Goal: Task Accomplishment & Management: Complete application form

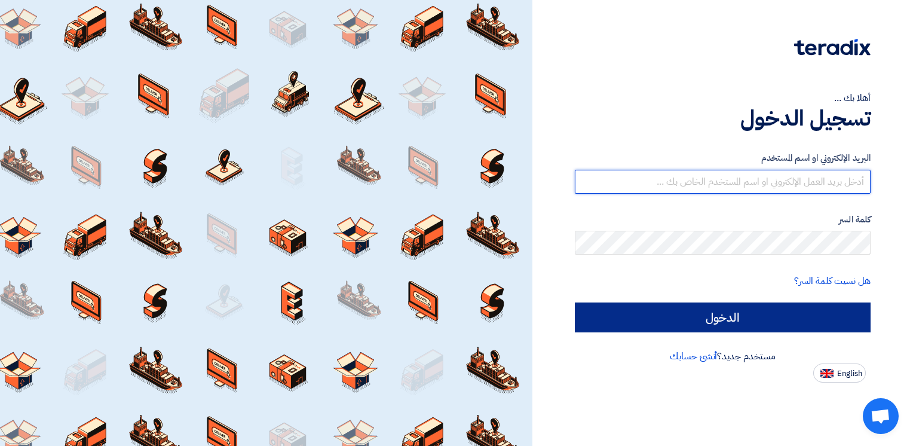
type input "[EMAIL_ADDRESS][DOMAIN_NAME]"
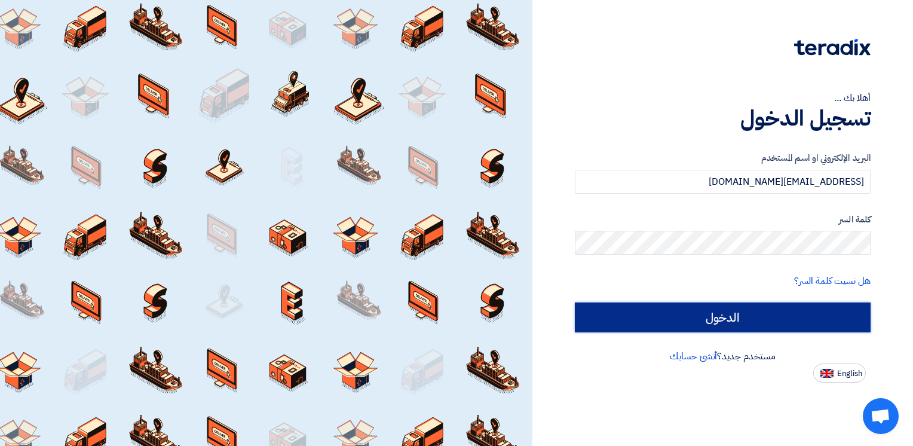
click at [787, 320] on input "الدخول" at bounding box center [723, 317] width 296 height 30
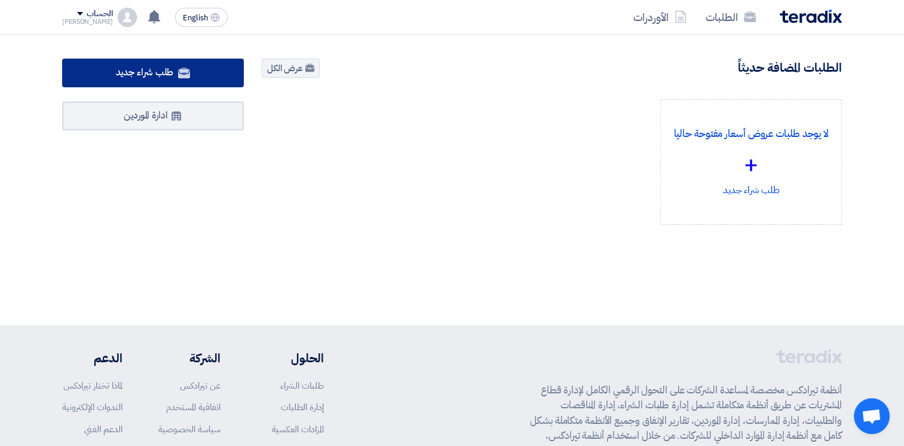
click at [124, 80] on link "طلب شراء جديد" at bounding box center [153, 73] width 182 height 29
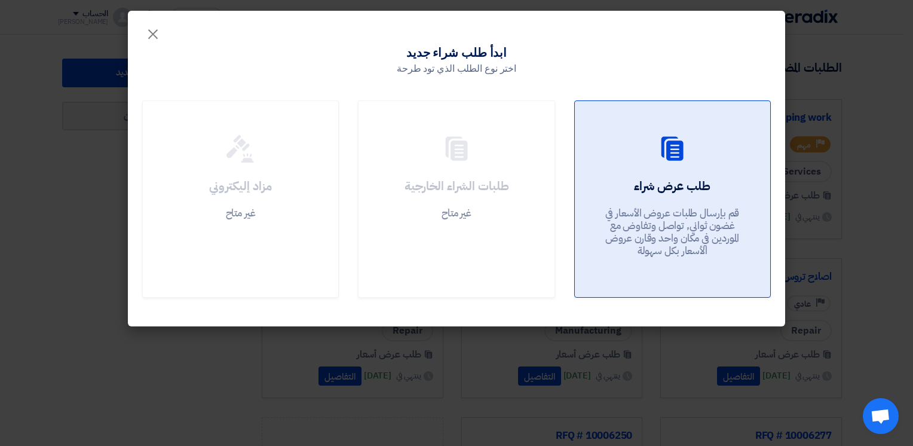
click at [631, 182] on div "طلب عرض شراء قم بإرسال طلبات عروض الأسعار في غضون ثواني, تواصل وتفاوض مع المورد…" at bounding box center [672, 221] width 167 height 86
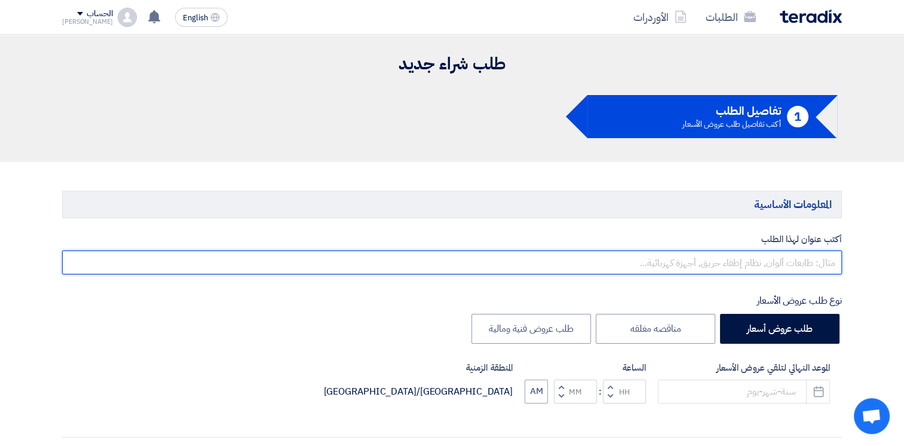
click at [788, 259] on input "text" at bounding box center [452, 262] width 780 height 24
type input "o"
type input "خ"
type input "م"
drag, startPoint x: 808, startPoint y: 268, endPoint x: 839, endPoint y: 265, distance: 31.2
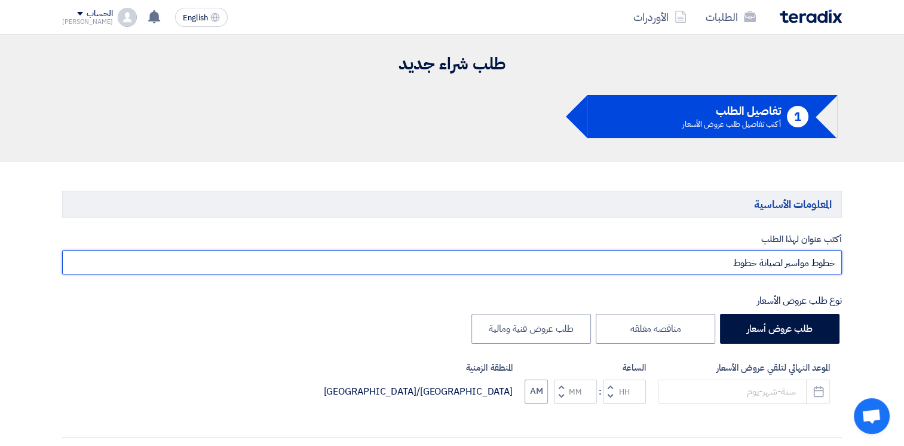
click at [839, 265] on input "خطوط مواسير لصيانة خطوط" at bounding box center [452, 262] width 780 height 24
click at [745, 265] on input "مواسير لصيانة خطوط" at bounding box center [452, 262] width 780 height 24
drag, startPoint x: 812, startPoint y: 264, endPoint x: 843, endPoint y: 264, distance: 31.7
click at [754, 264] on input "خامات لصيانة خطوط" at bounding box center [452, 262] width 780 height 24
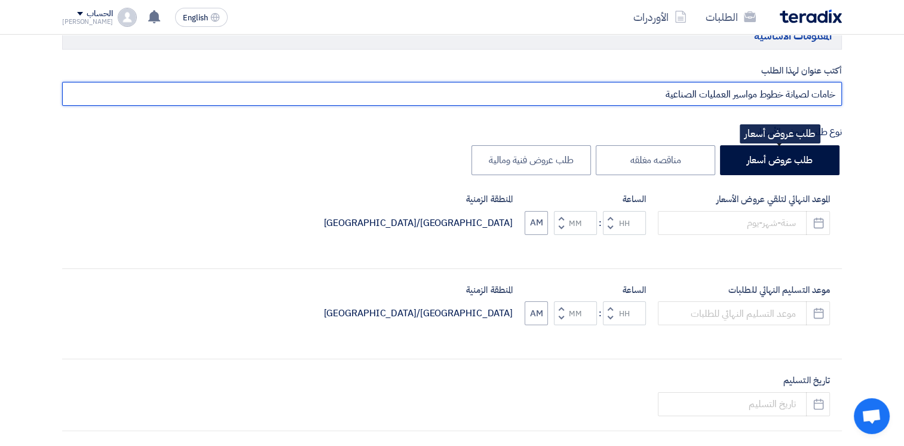
scroll to position [239, 0]
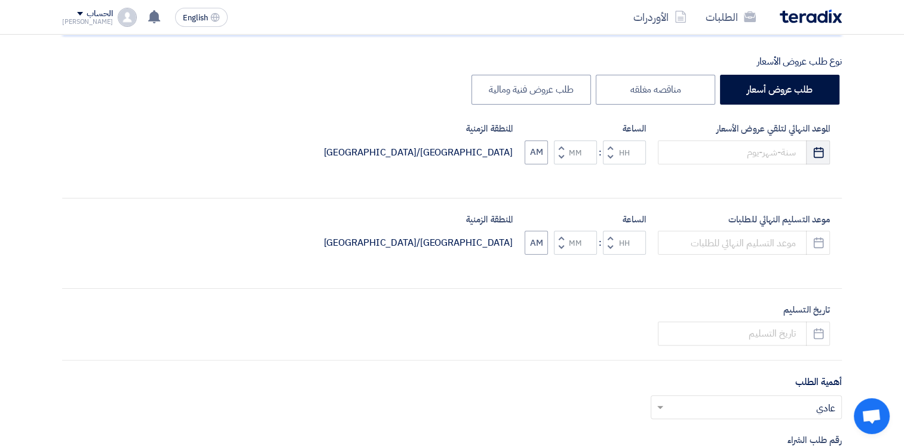
type input "خامات لصيانة خطوط مواسير العمليات الصناعية"
click at [819, 157] on use "button" at bounding box center [819, 151] width 10 height 11
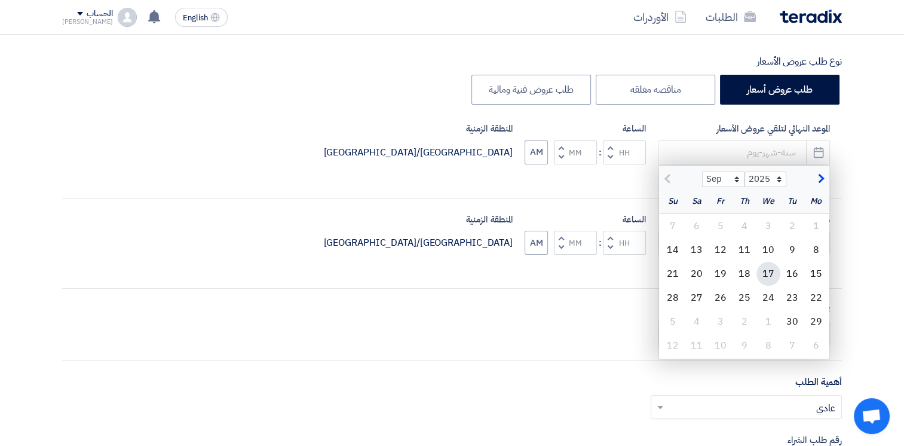
click at [771, 271] on div "17" at bounding box center [769, 274] width 24 height 24
type input "[DATE]"
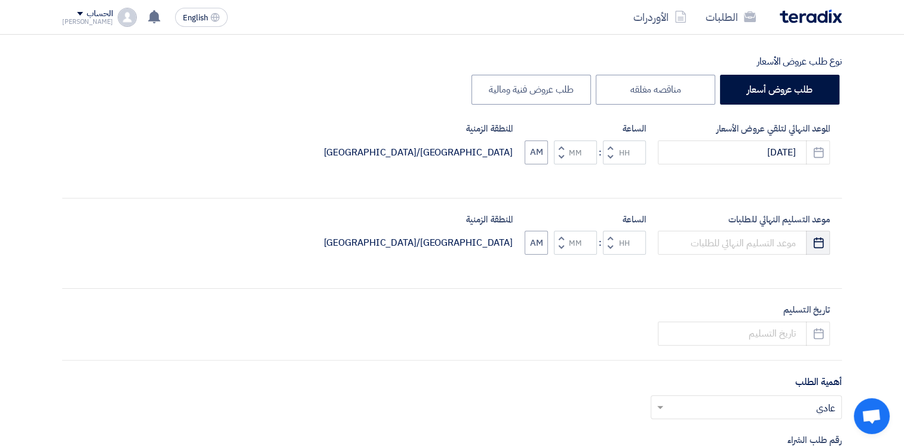
click at [821, 240] on icon "Pick a date" at bounding box center [819, 243] width 12 height 12
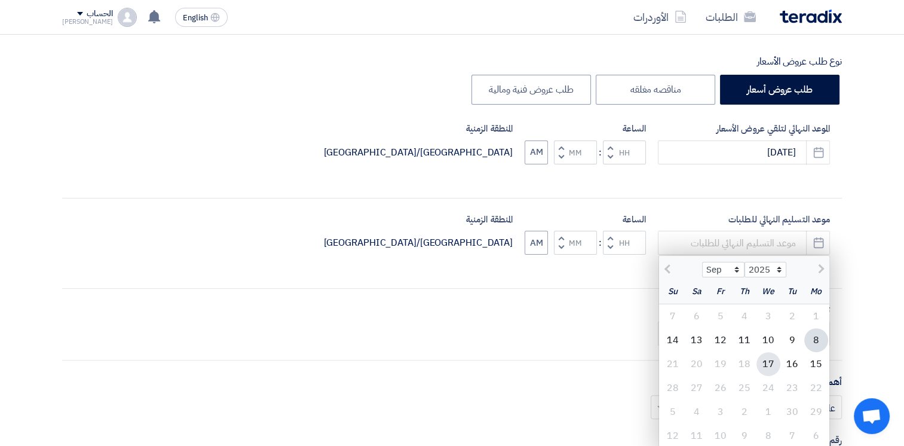
click at [769, 366] on div "17" at bounding box center [769, 364] width 24 height 24
type input "[DATE]"
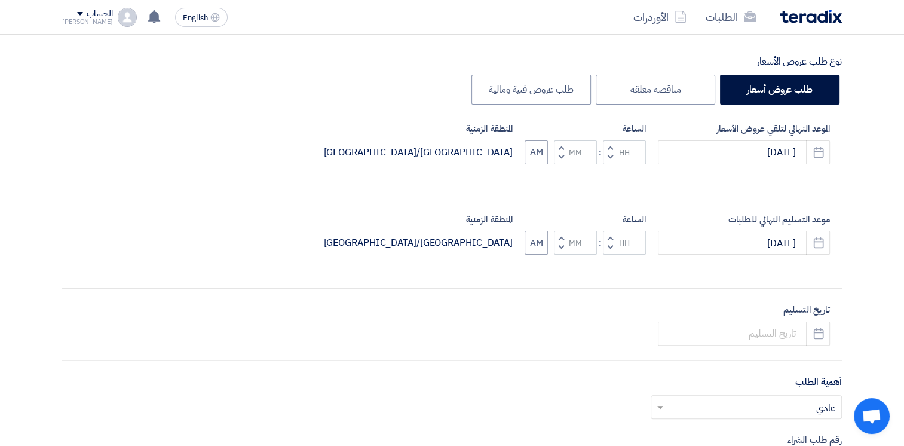
click at [611, 159] on span "button" at bounding box center [611, 156] width 4 height 9
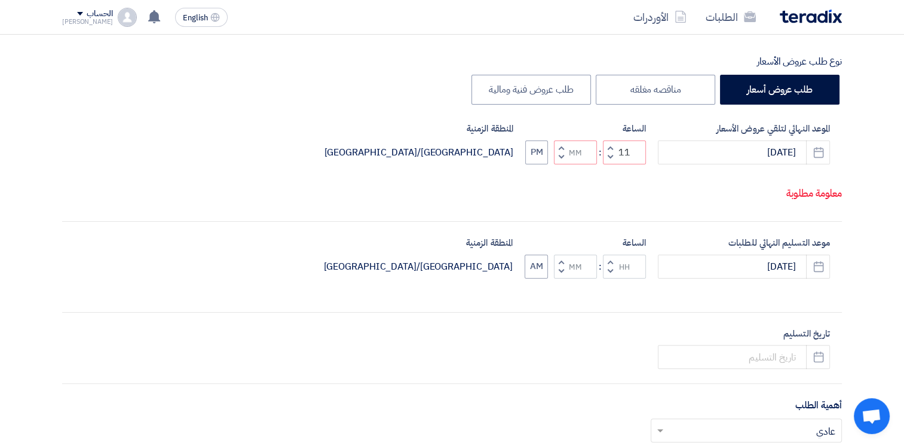
click at [609, 161] on span "button" at bounding box center [611, 156] width 4 height 9
type input "10"
click at [609, 279] on button "Decrement hours" at bounding box center [610, 271] width 14 height 15
click at [609, 266] on span "button" at bounding box center [611, 261] width 4 height 9
click at [609, 276] on span "button" at bounding box center [611, 271] width 4 height 9
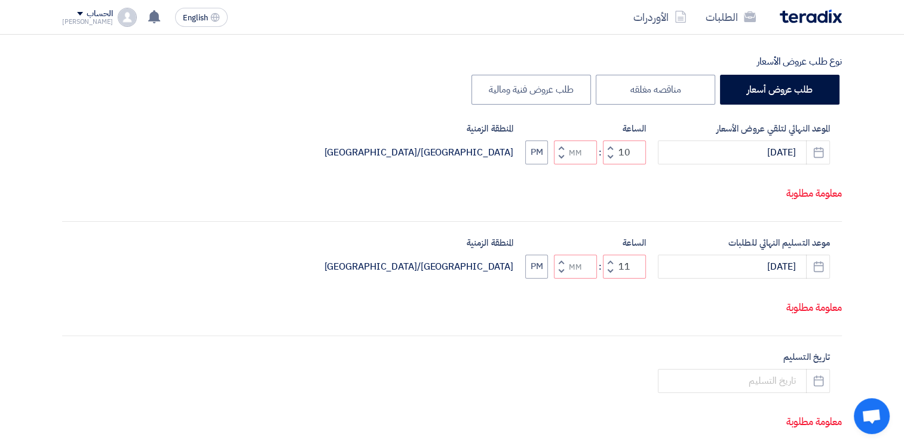
click at [609, 276] on span "button" at bounding box center [611, 271] width 4 height 9
click at [560, 276] on span "button" at bounding box center [562, 271] width 4 height 9
type input "09"
type input "59"
click at [558, 270] on button "Increment minutes" at bounding box center [561, 262] width 14 height 15
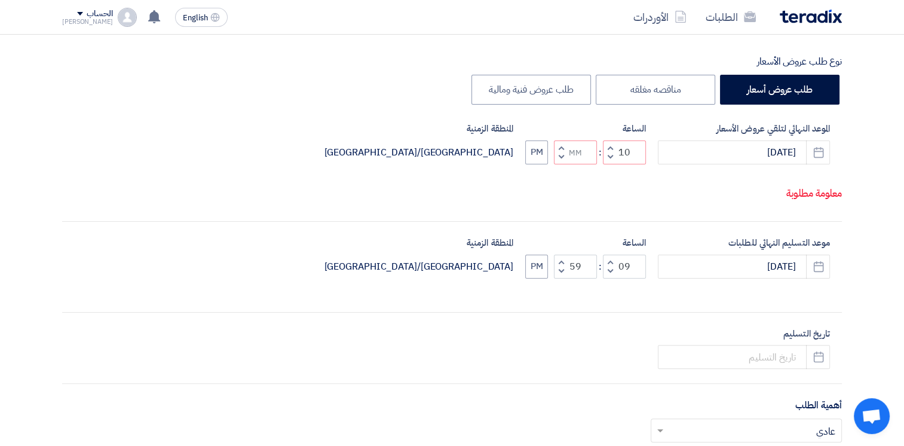
type input "10"
type input "00"
click at [561, 161] on span "button" at bounding box center [562, 156] width 4 height 9
type input "09"
type input "59"
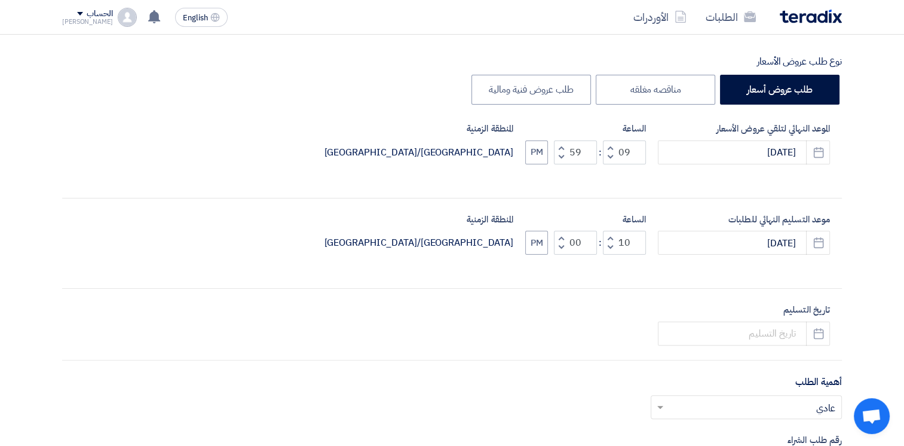
click at [561, 147] on span "button" at bounding box center [562, 147] width 4 height 9
type input "10"
type input "00"
click at [541, 152] on button "PM" at bounding box center [536, 152] width 23 height 24
click at [534, 251] on button "PM" at bounding box center [536, 243] width 23 height 24
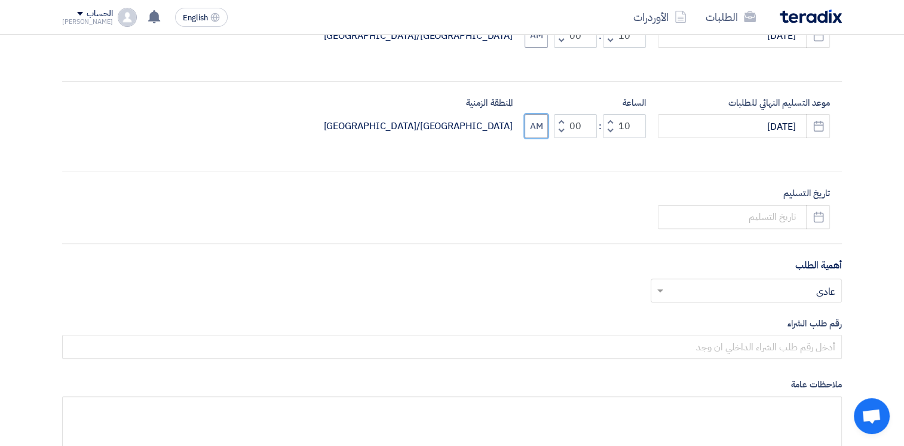
scroll to position [359, 0]
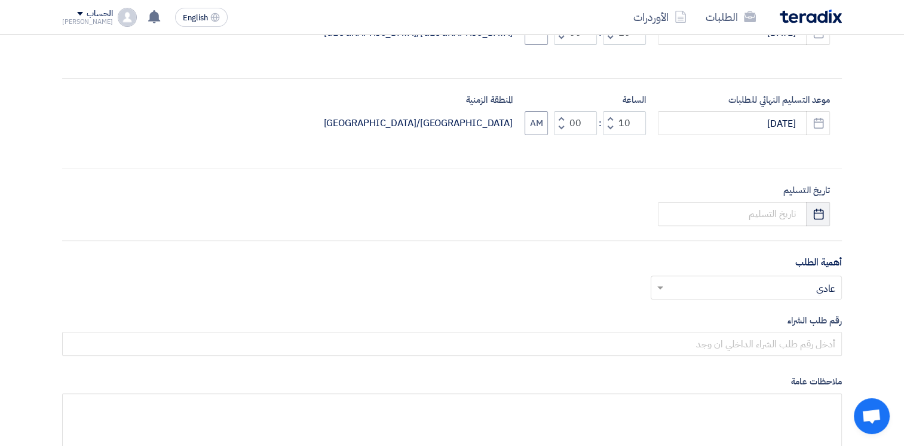
click at [814, 213] on use "button" at bounding box center [819, 213] width 10 height 11
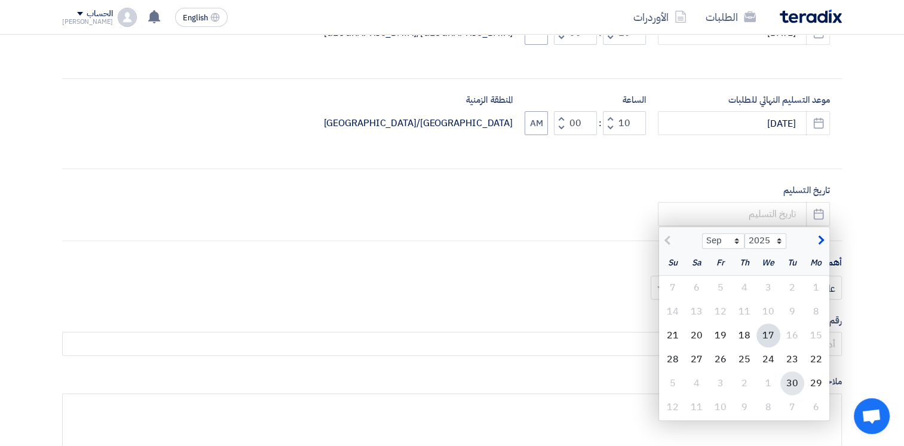
click at [791, 382] on div "30" at bounding box center [793, 383] width 24 height 24
type input "[DATE]"
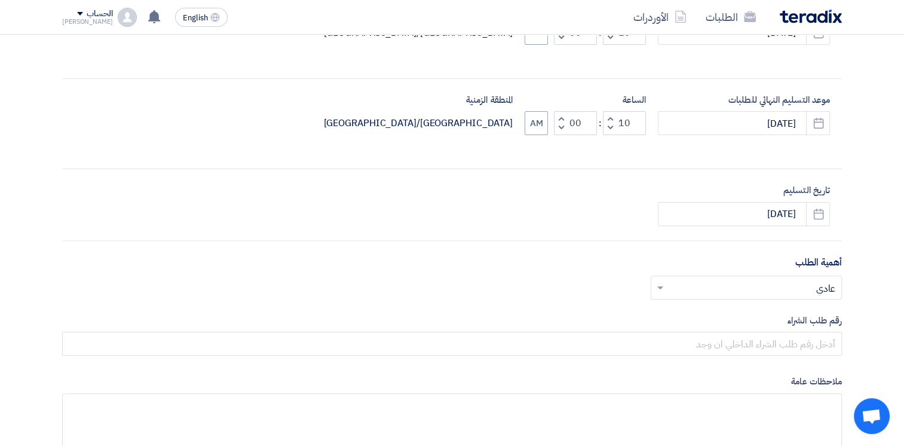
click at [803, 289] on input "text" at bounding box center [753, 289] width 167 height 20
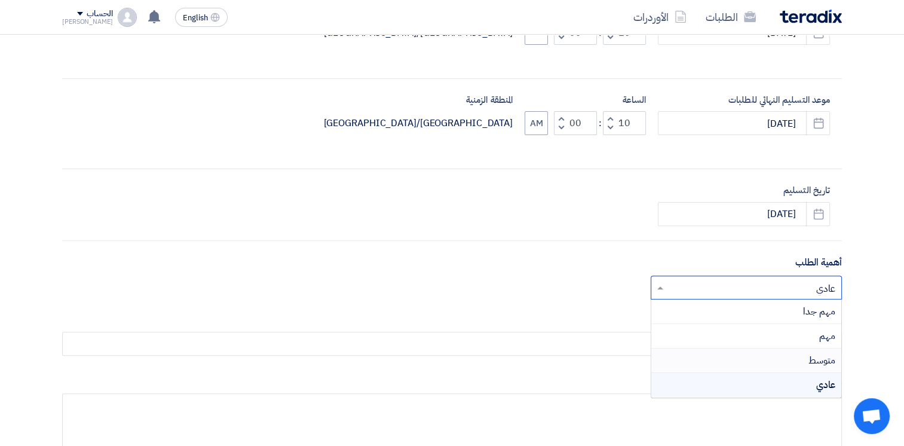
click at [818, 361] on span "متوسط" at bounding box center [822, 360] width 27 height 14
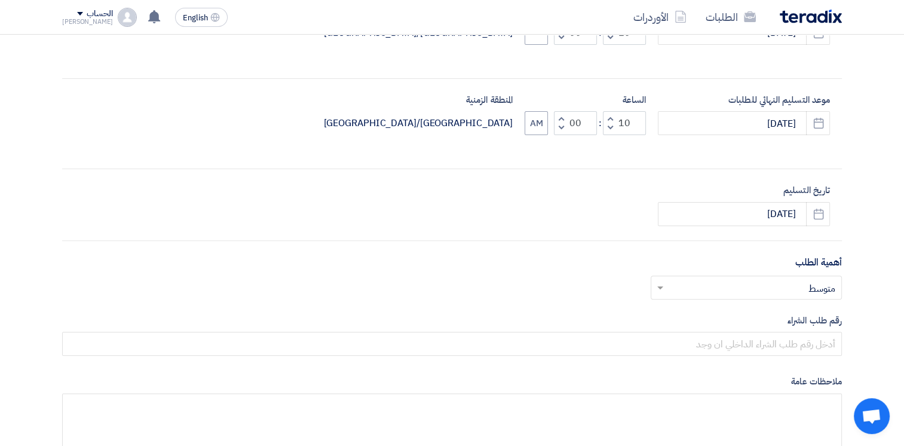
click at [791, 279] on input "text" at bounding box center [753, 289] width 167 height 20
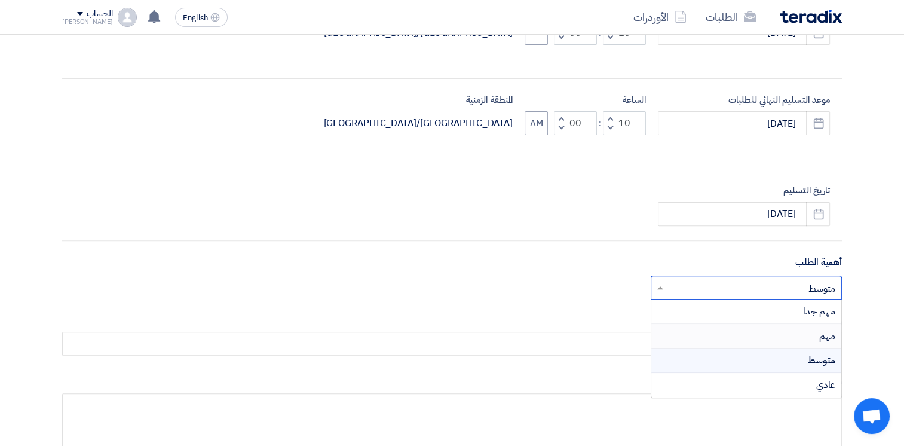
click at [801, 341] on div "مهم" at bounding box center [747, 336] width 190 height 25
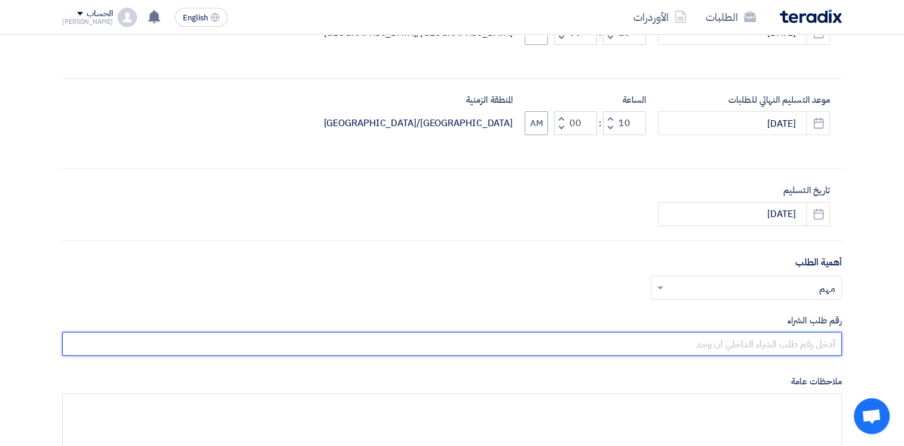
click at [775, 344] on input "text" at bounding box center [452, 344] width 780 height 24
click at [803, 340] on input "text" at bounding box center [452, 344] width 780 height 24
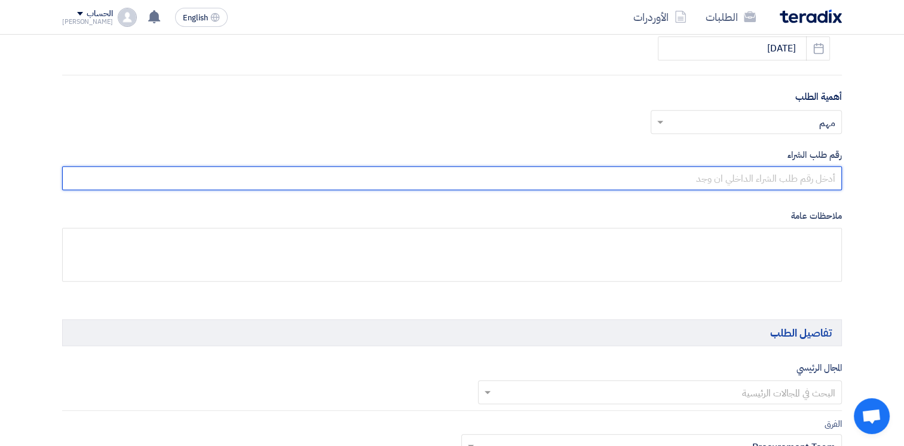
scroll to position [509, 0]
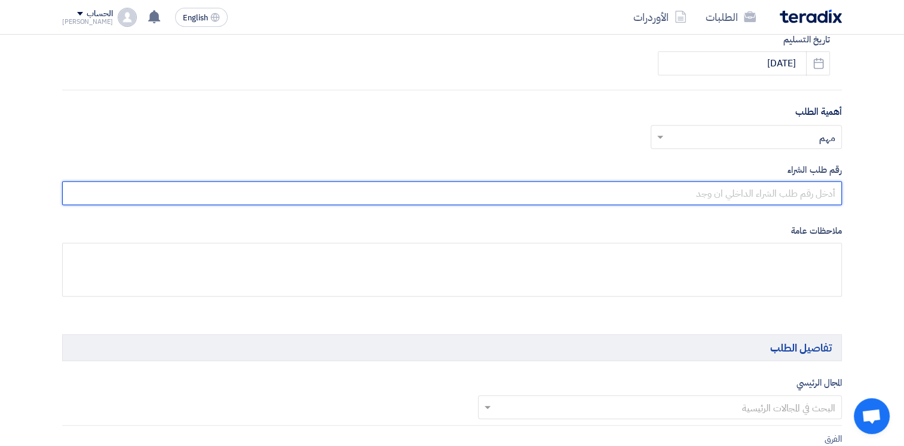
click at [800, 190] on input "text" at bounding box center [452, 193] width 780 height 24
type input "10007835"
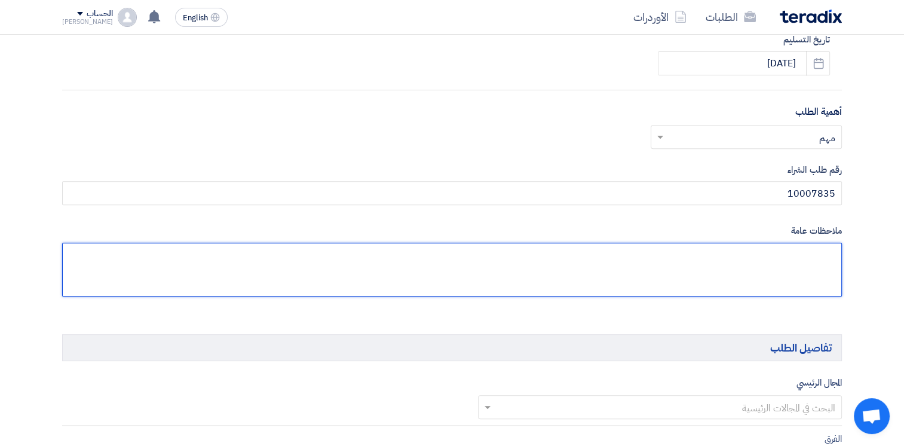
click at [771, 262] on textarea at bounding box center [452, 270] width 780 height 54
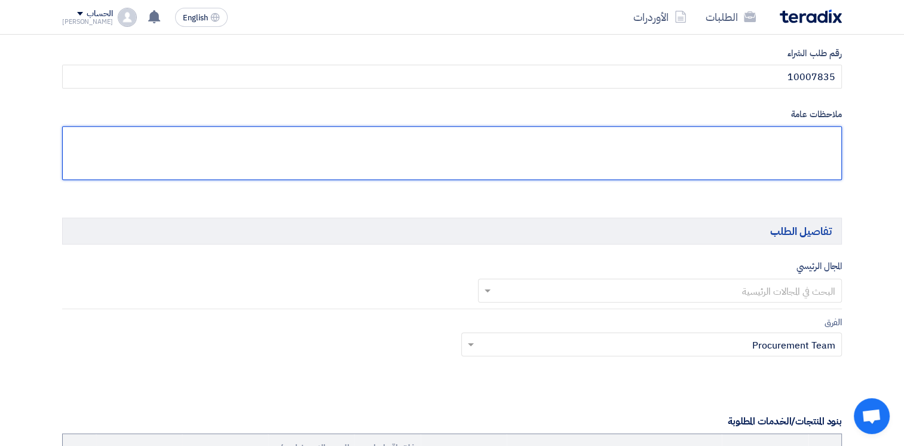
scroll to position [629, 0]
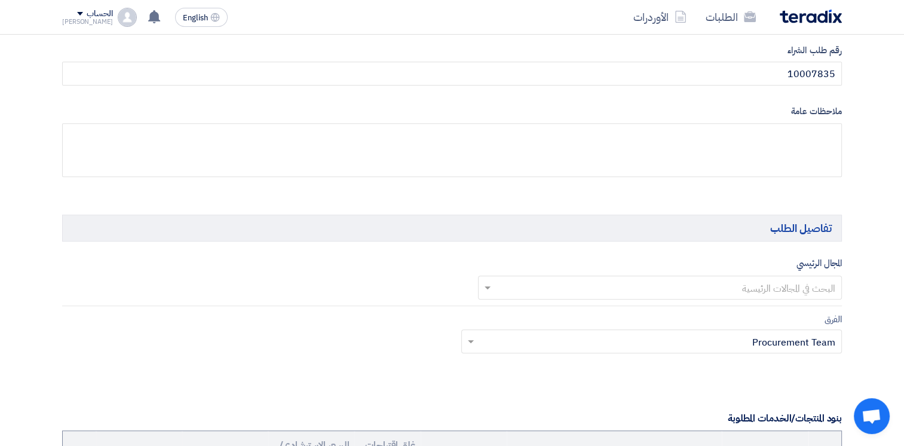
click at [794, 279] on input "text" at bounding box center [667, 289] width 341 height 20
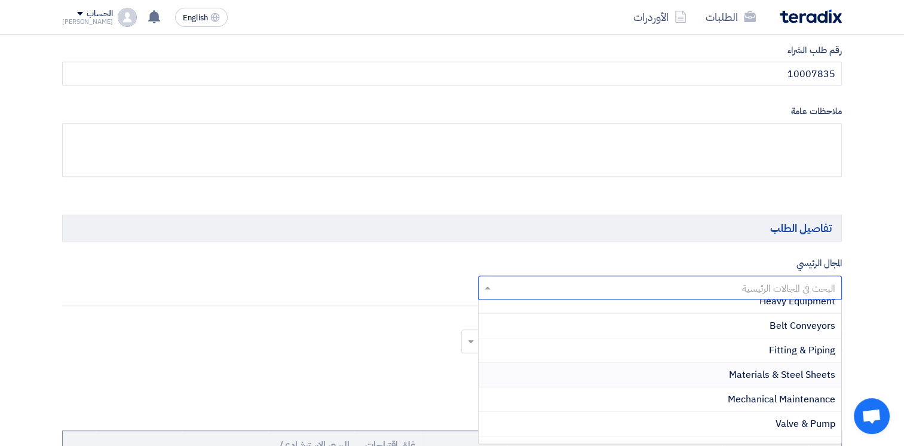
scroll to position [897, 0]
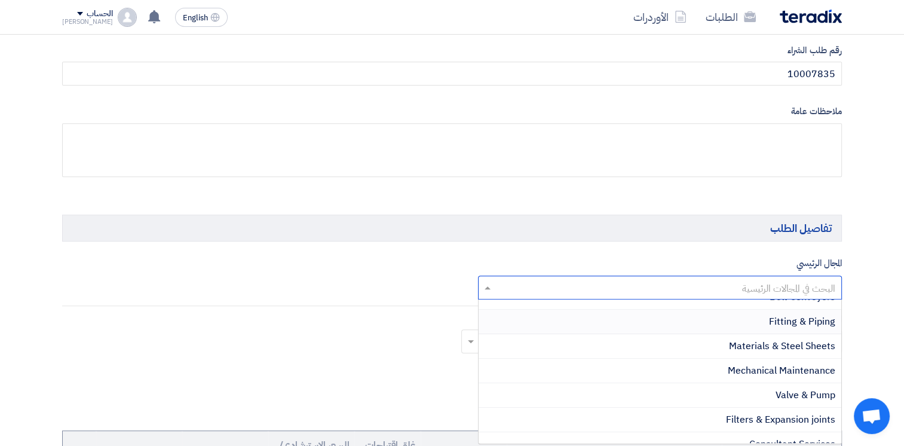
click at [803, 314] on span "Fitting & Piping" at bounding box center [802, 321] width 66 height 14
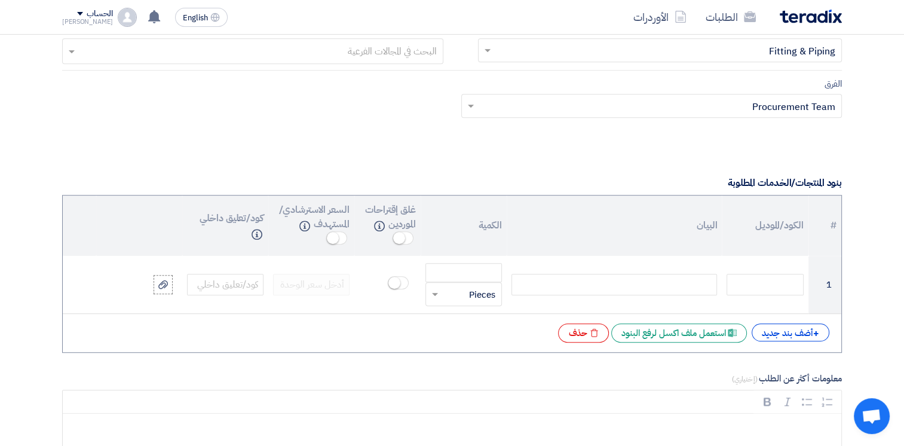
scroll to position [868, 0]
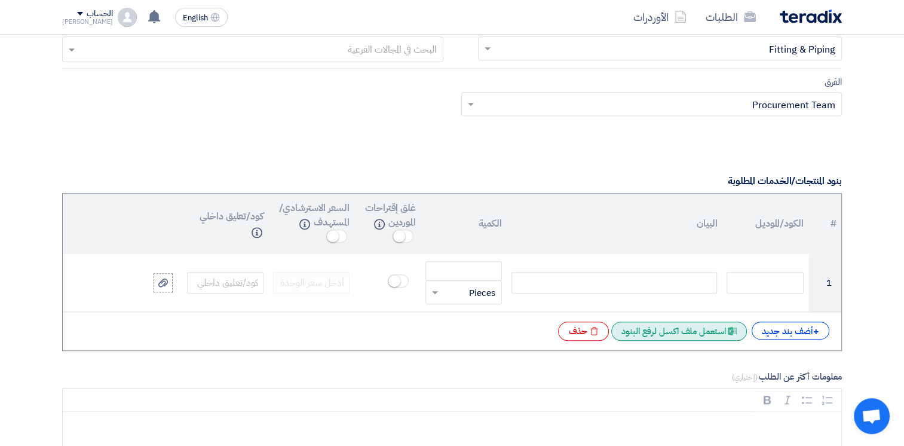
click at [677, 335] on div "Excel file استعمل ملف اكسل لرفع البنود" at bounding box center [680, 331] width 136 height 19
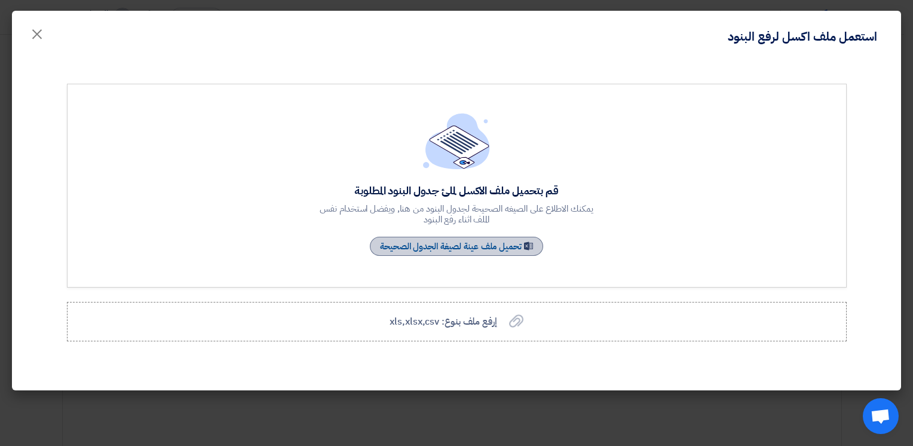
click at [471, 245] on link "Sample Sheet تحميل ملف عينة لصيغة الجدول الصحيحة" at bounding box center [456, 246] width 173 height 19
click at [470, 246] on link "Sample Sheet تحميل ملف عينة لصيغة الجدول الصحيحة" at bounding box center [456, 246] width 173 height 19
click at [443, 331] on label "إرفع ملف بنوع: xls,xlsx,csv إرفع ملف بنوع: xls,xlsx,csv" at bounding box center [457, 321] width 780 height 39
click at [0, 0] on input "إرفع ملف بنوع: xls,xlsx,csv إرفع ملف بنوع: xls,xlsx,csv" at bounding box center [0, 0] width 0 height 0
click at [473, 242] on link "Sample Sheet تحميل ملف عينة لصيغة الجدول الصحيحة" at bounding box center [456, 246] width 173 height 19
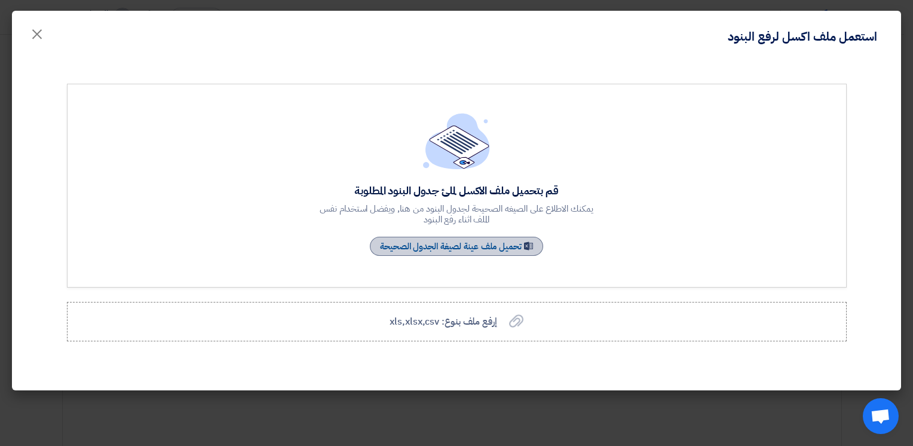
click at [473, 242] on link "Sample Sheet تحميل ملف عينة لصيغة الجدول الصحيحة" at bounding box center [456, 246] width 173 height 19
click at [473, 243] on link "Sample Sheet تحميل ملف عينة لصيغة الجدول الصحيحة" at bounding box center [456, 246] width 173 height 19
click at [444, 323] on span "إرفع ملف بنوع: xls,xlsx,csv" at bounding box center [443, 321] width 107 height 14
click at [0, 0] on input "إرفع ملف بنوع: xls,xlsx,csv إرفع ملف بنوع: xls,xlsx,csv" at bounding box center [0, 0] width 0 height 0
click at [452, 243] on link "Sample Sheet تحميل ملف عينة لصيغة الجدول الصحيحة" at bounding box center [456, 246] width 173 height 19
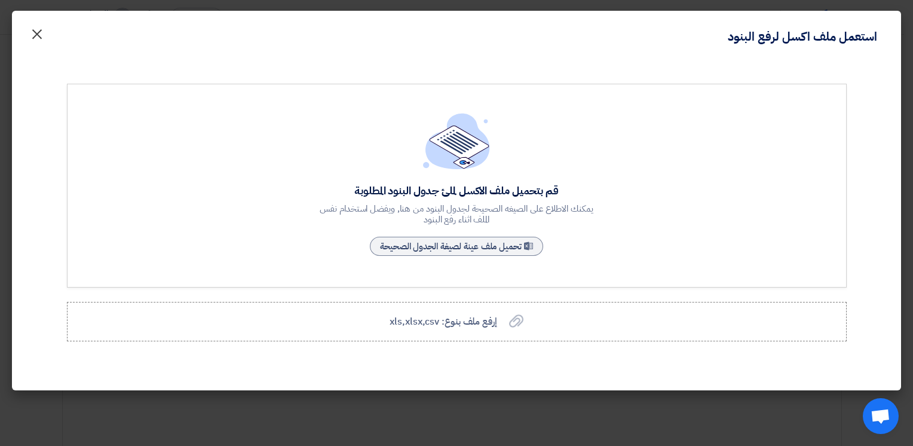
click at [41, 35] on span "×" at bounding box center [37, 34] width 14 height 36
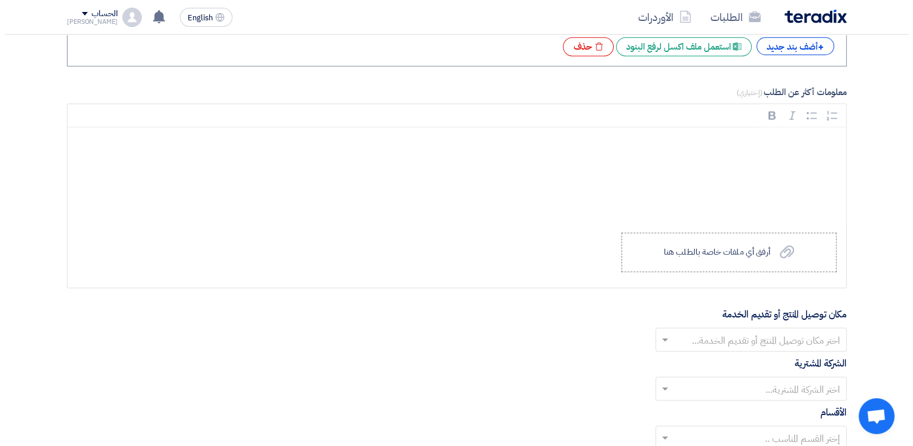
scroll to position [1047, 0]
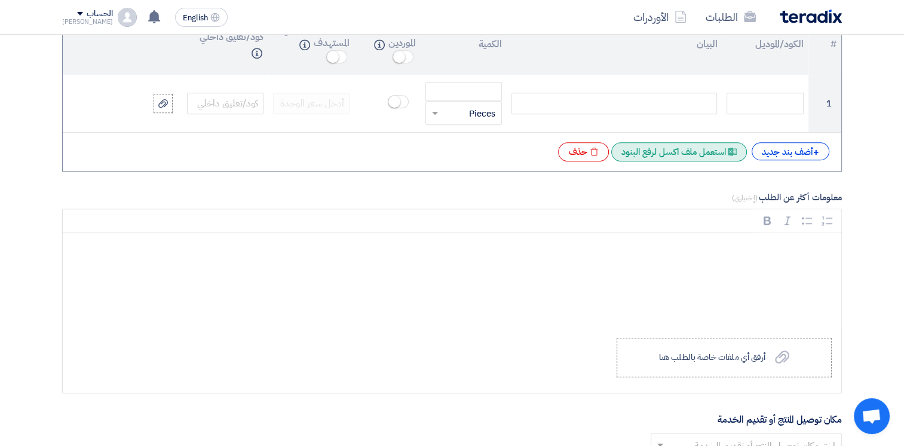
click at [671, 146] on div "Excel file استعمل ملف اكسل لرفع البنود" at bounding box center [680, 151] width 136 height 19
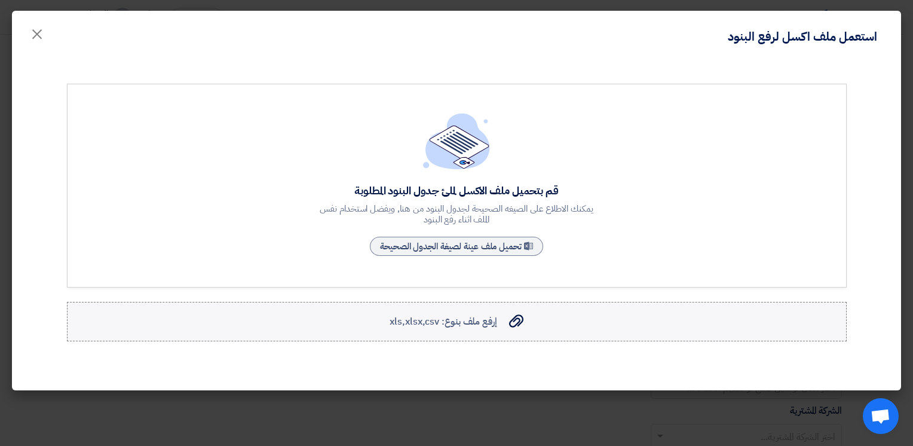
click at [467, 319] on span "إرفع ملف بنوع: xls,xlsx,csv" at bounding box center [443, 321] width 107 height 14
click at [0, 0] on input "إرفع ملف بنوع: xls,xlsx,csv إرفع ملف بنوع: xls,xlsx,csv" at bounding box center [0, 0] width 0 height 0
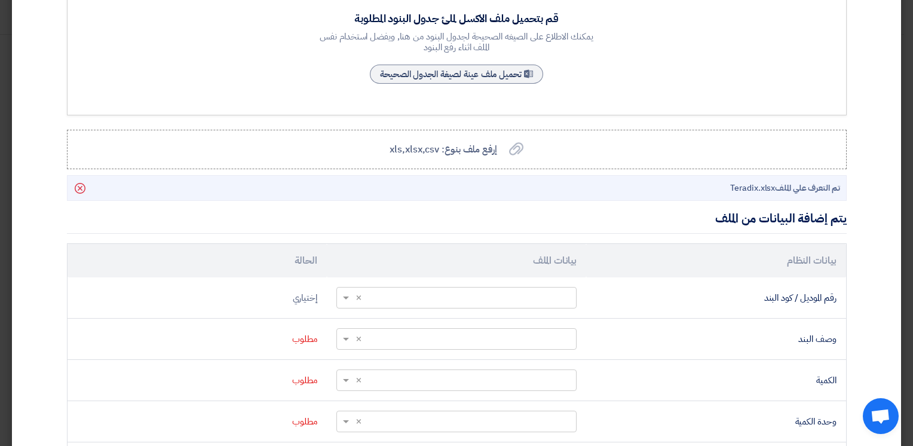
scroll to position [299, 0]
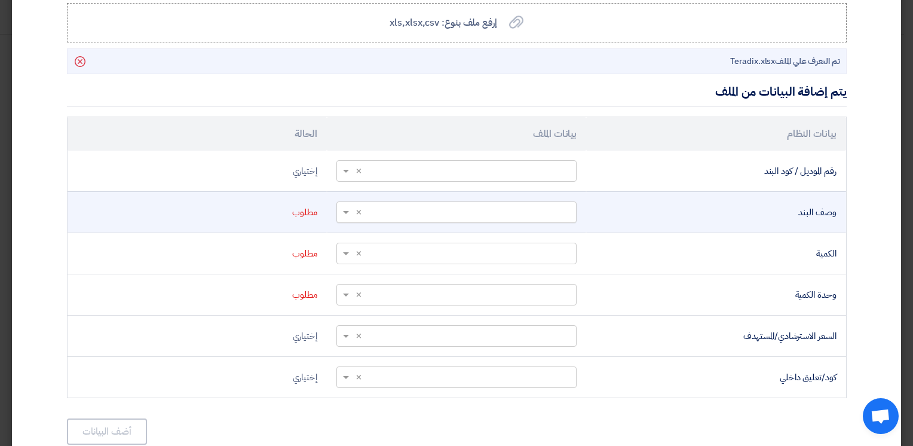
click at [495, 211] on input "text" at bounding box center [463, 212] width 216 height 20
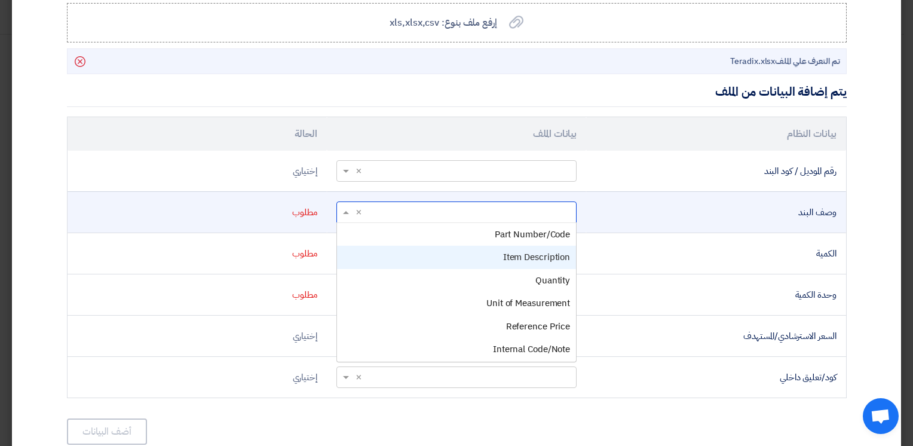
click at [525, 253] on span "Item Description" at bounding box center [536, 256] width 67 height 13
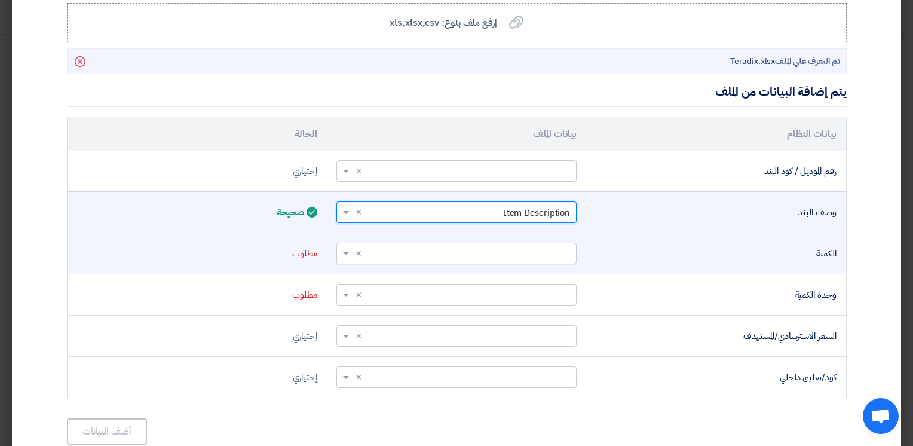
click at [538, 253] on input "text" at bounding box center [463, 253] width 216 height 20
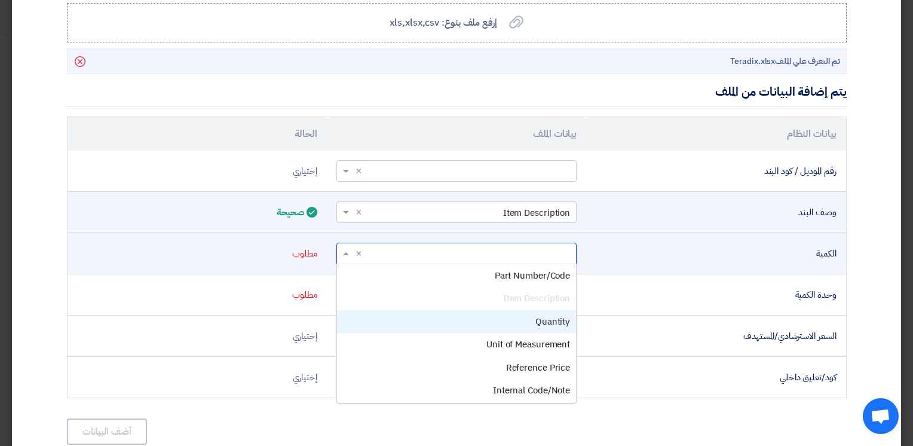
click at [564, 319] on span "Quantity" at bounding box center [553, 321] width 35 height 13
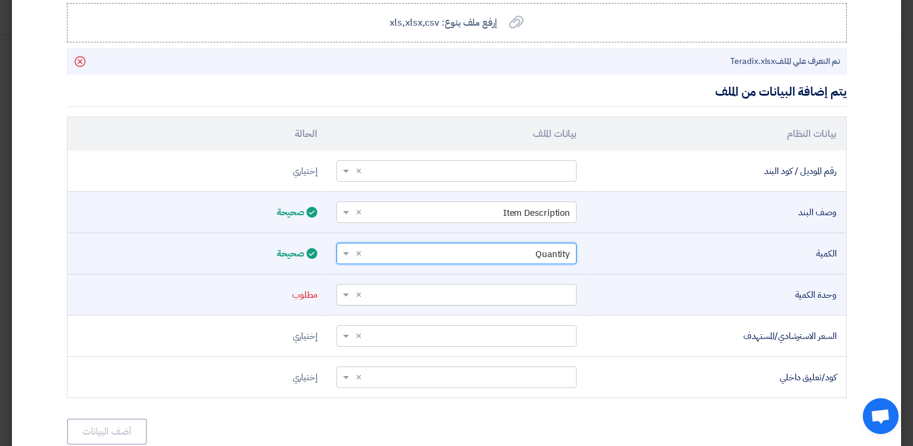
click at [556, 293] on input "text" at bounding box center [463, 295] width 216 height 20
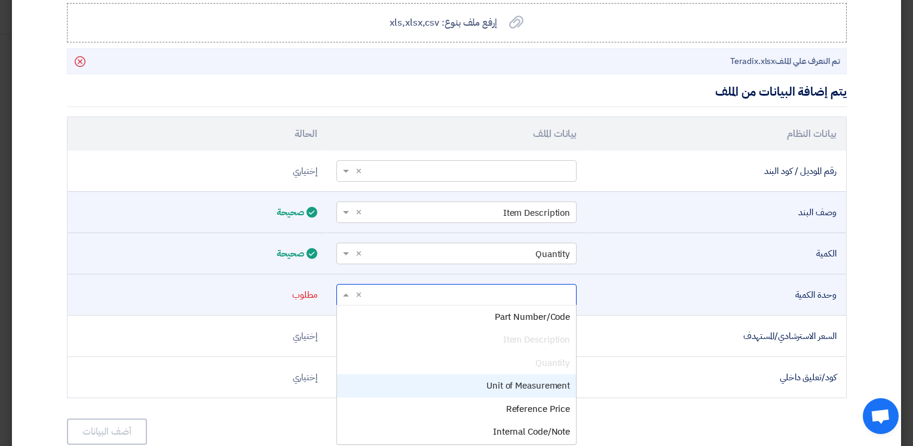
click at [550, 384] on span "Unit of Measurement" at bounding box center [529, 385] width 84 height 13
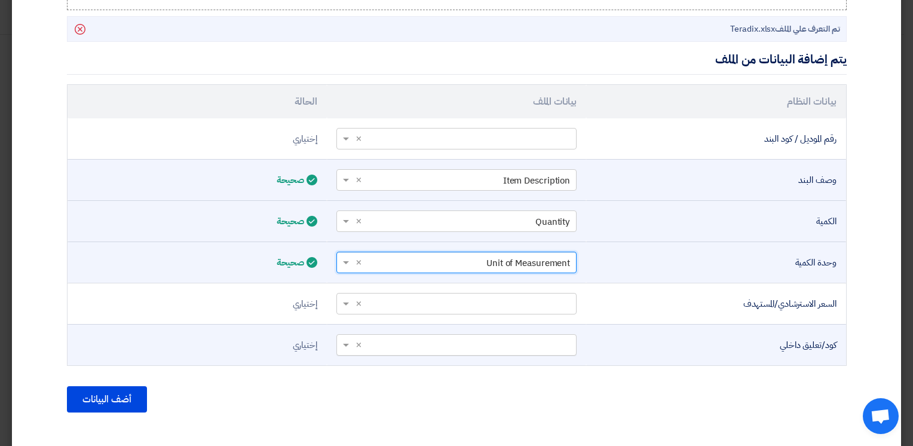
scroll to position [349, 0]
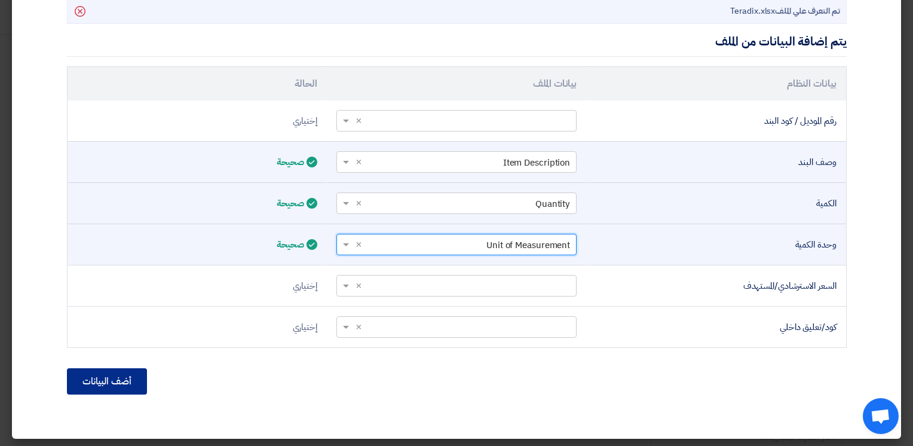
click at [127, 380] on button "أضف البيانات" at bounding box center [107, 381] width 80 height 26
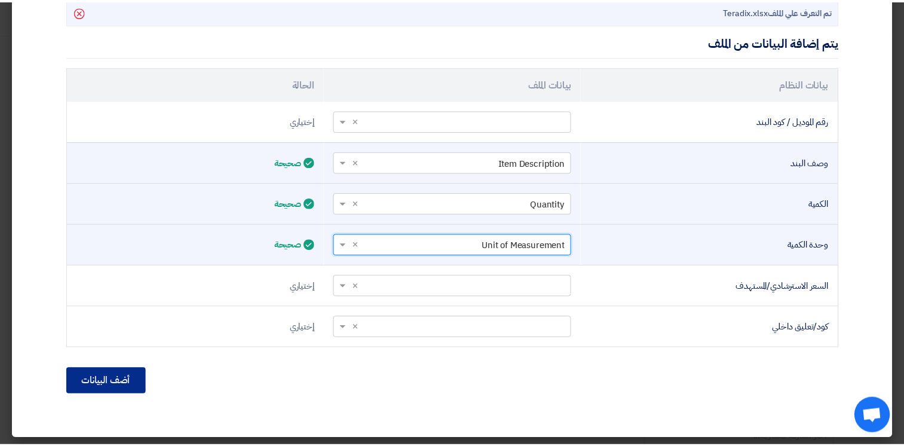
scroll to position [275, 0]
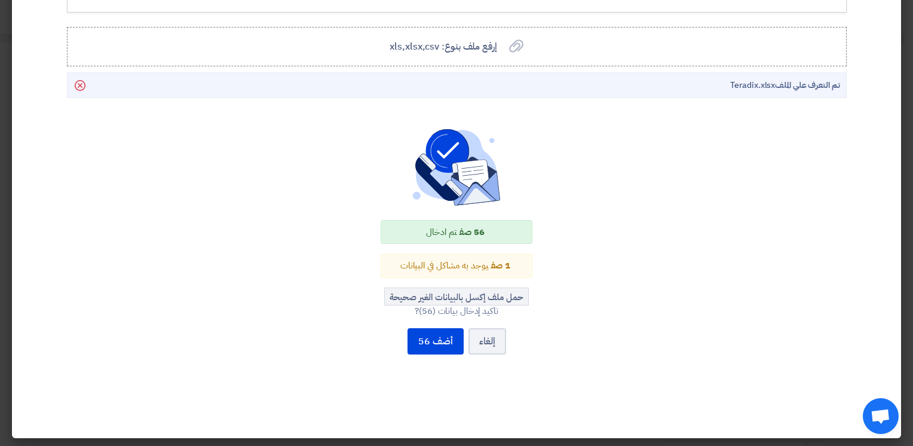
click at [481, 265] on div "1 صف يوجد به مشاكل في البيانات" at bounding box center [457, 265] width 152 height 25
click at [457, 294] on button "حمل ملف إكسل بالبيانات الغير صحيحة" at bounding box center [456, 297] width 145 height 18
click at [483, 343] on button "إلغاء" at bounding box center [488, 341] width 38 height 26
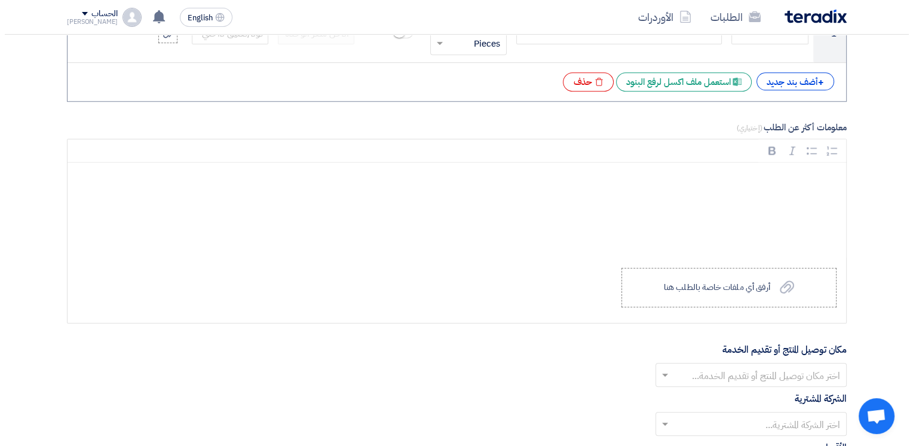
scroll to position [1136, 0]
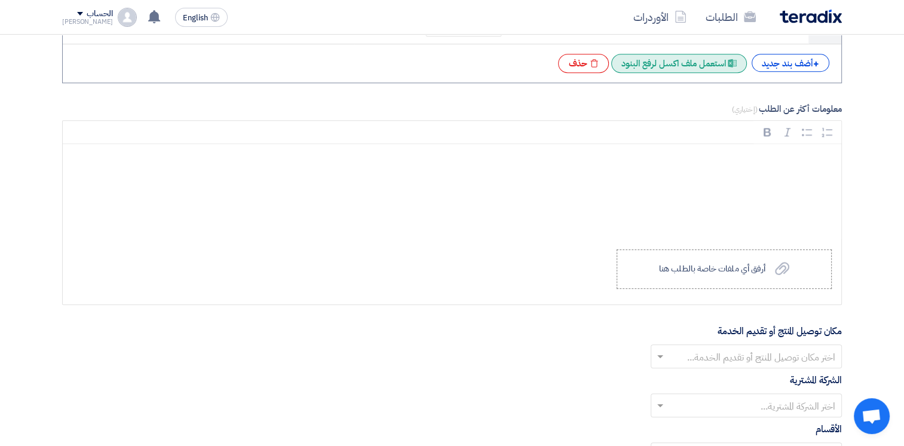
click at [686, 59] on div "Excel file استعمل ملف اكسل لرفع البنود" at bounding box center [680, 63] width 136 height 19
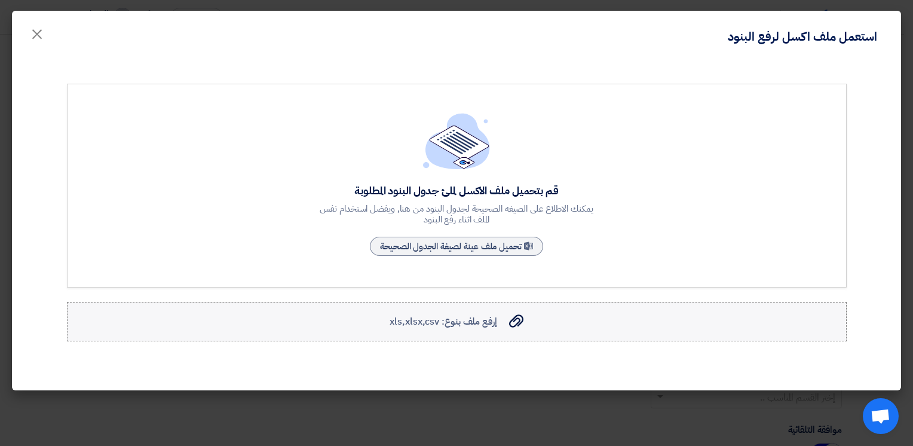
click at [457, 329] on label "إرفع ملف بنوع: xls,xlsx,csv إرفع ملف بنوع: xls,xlsx,csv" at bounding box center [457, 321] width 780 height 39
click at [0, 0] on input "إرفع ملف بنوع: xls,xlsx,csv إرفع ملف بنوع: xls,xlsx,csv" at bounding box center [0, 0] width 0 height 0
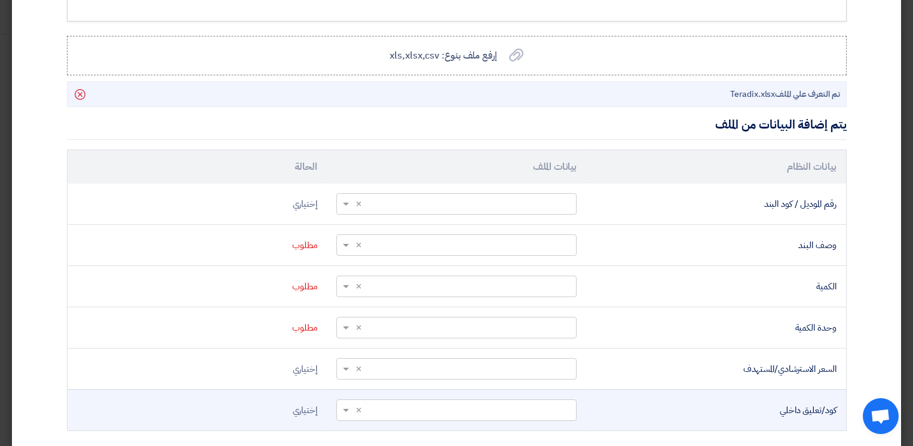
scroll to position [349, 0]
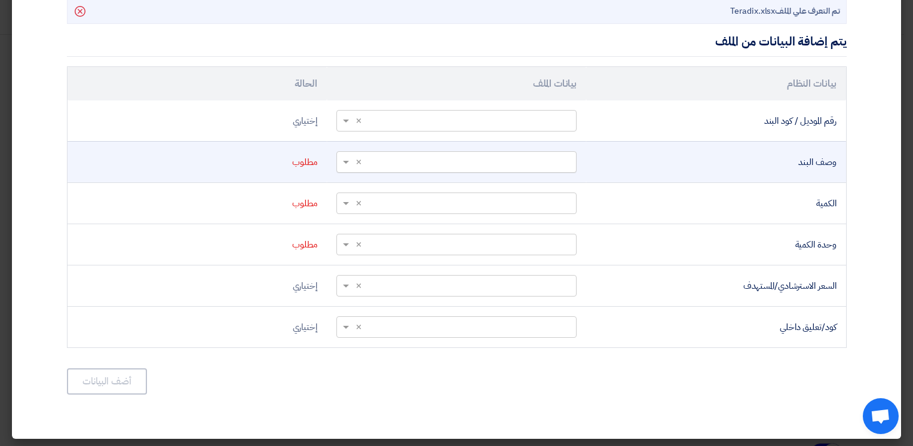
click at [506, 165] on input "text" at bounding box center [463, 162] width 216 height 20
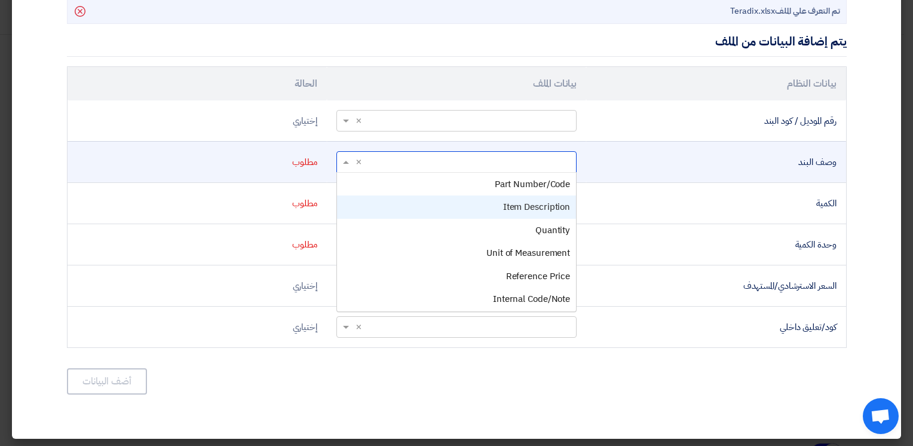
click at [540, 207] on span "Item Description" at bounding box center [536, 206] width 67 height 13
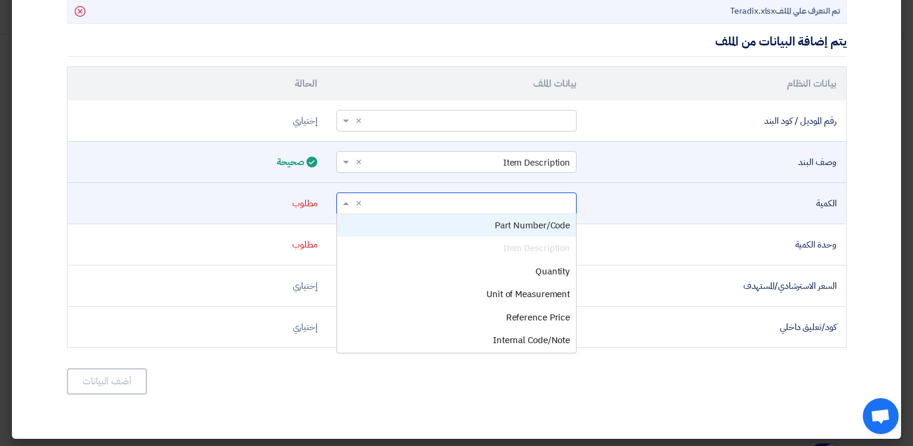
click at [540, 196] on input "text" at bounding box center [463, 203] width 216 height 20
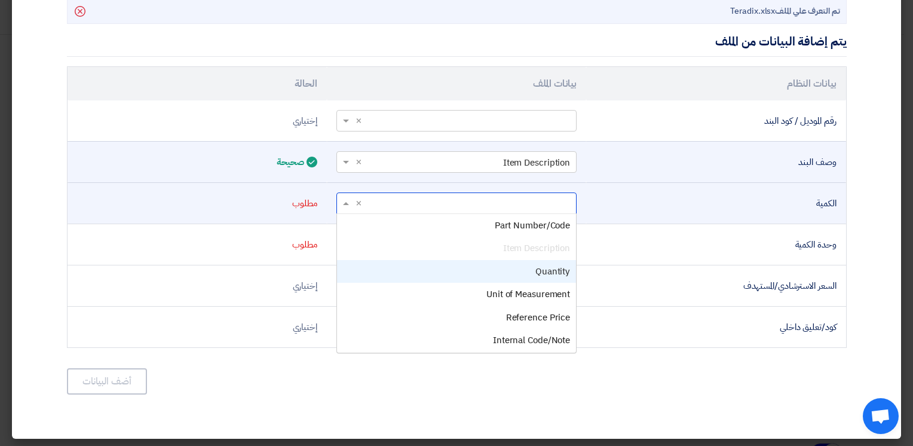
click at [545, 265] on span "Quantity" at bounding box center [553, 271] width 35 height 13
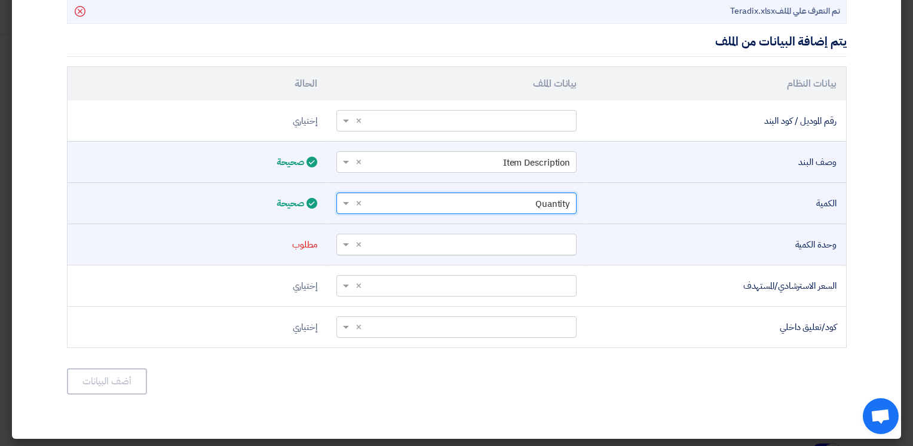
click at [536, 239] on input "text" at bounding box center [463, 244] width 216 height 20
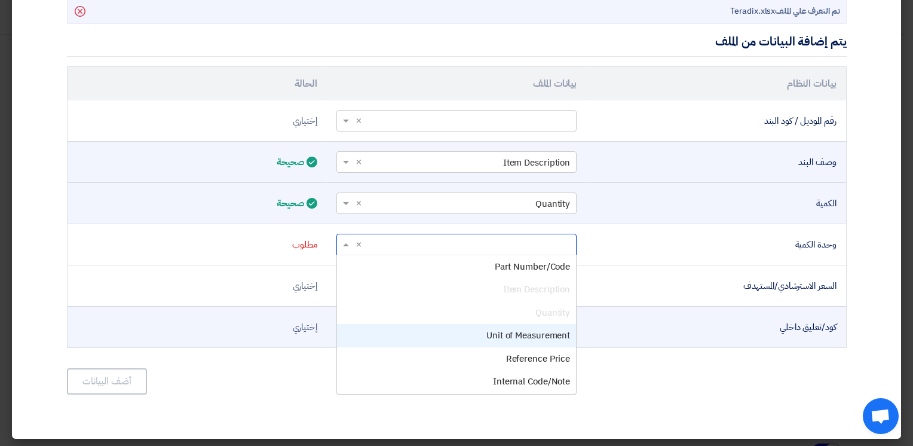
click at [538, 331] on span "Unit of Measurement" at bounding box center [529, 335] width 84 height 13
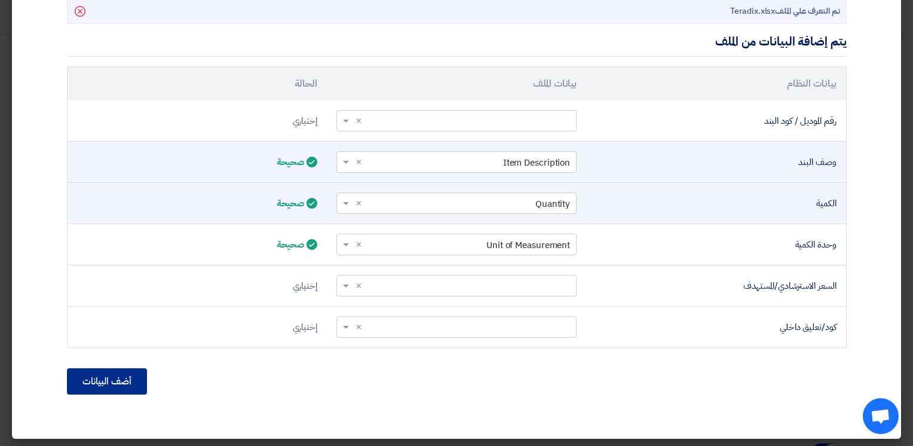
click at [126, 383] on button "أضف البيانات" at bounding box center [107, 381] width 80 height 26
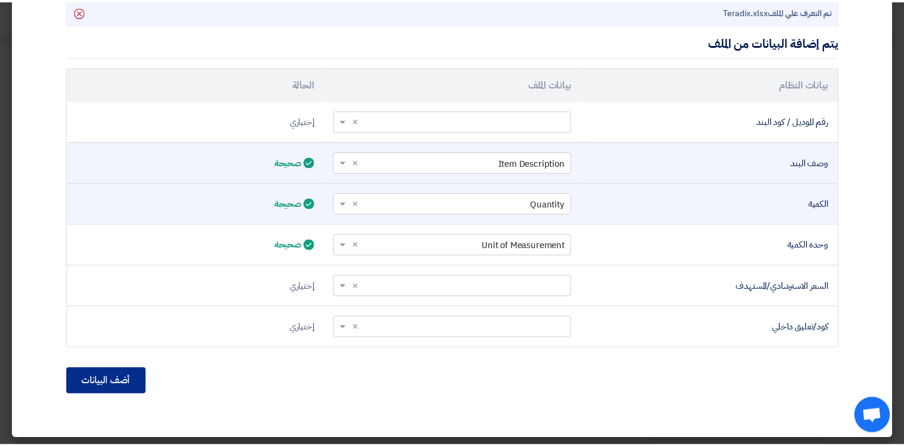
scroll to position [223, 0]
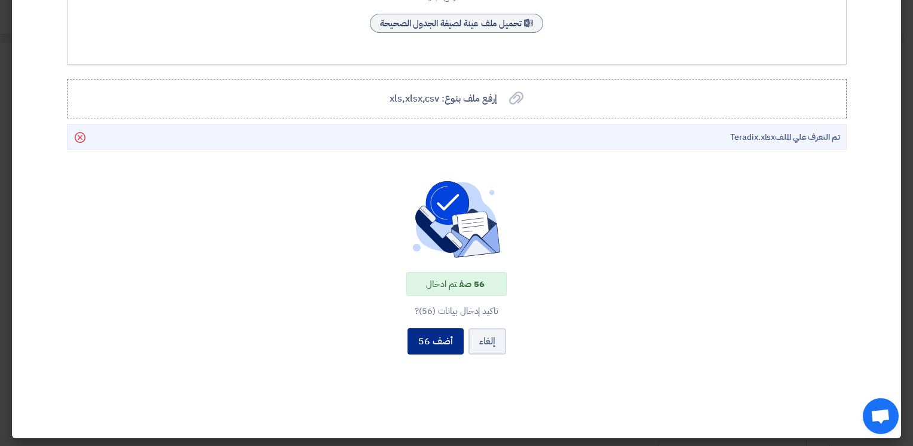
click at [435, 343] on button "أضف 56" at bounding box center [436, 341] width 56 height 26
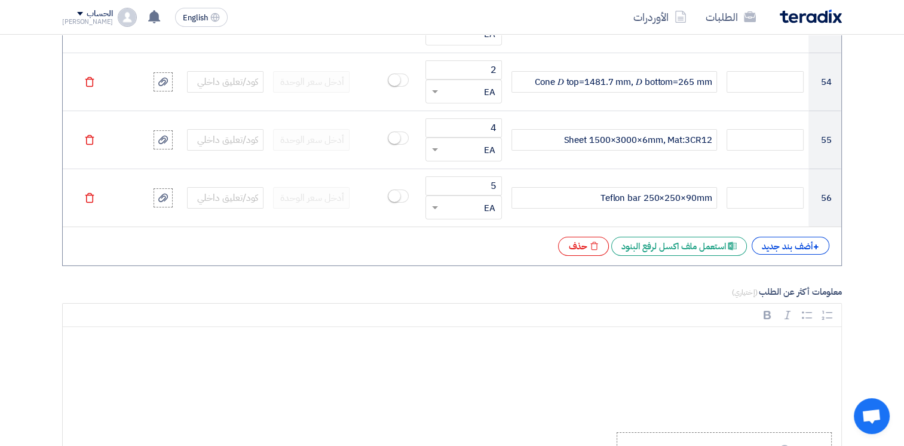
scroll to position [4304, 0]
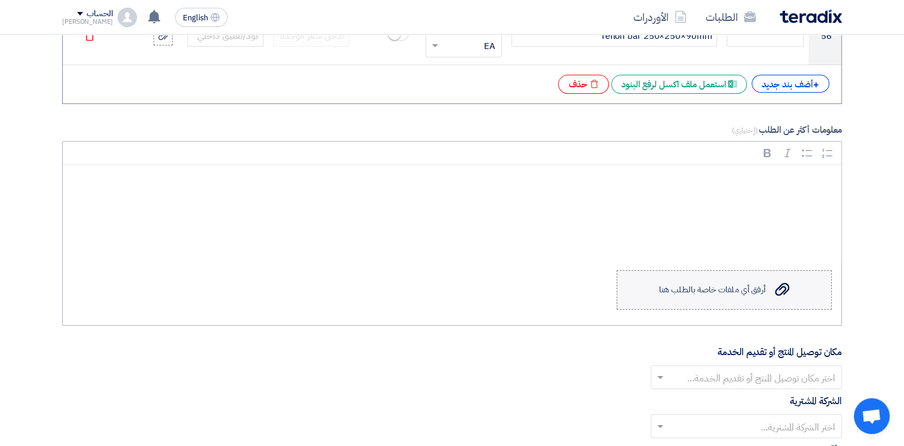
click at [696, 288] on label "Upload a file أرفق أي ملفات خاصة بالطلب هنا" at bounding box center [724, 289] width 215 height 39
click at [0, 0] on input "Upload a file أرفق أي ملفات خاصة بالطلب هنا" at bounding box center [0, 0] width 0 height 0
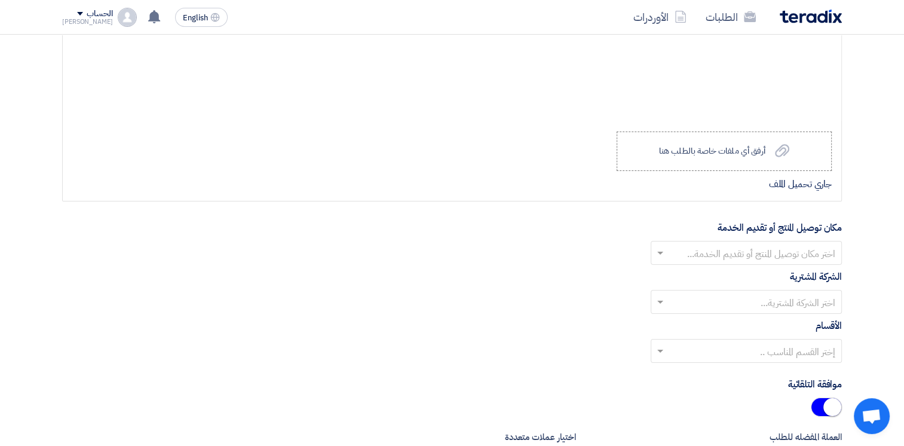
scroll to position [4543, 0]
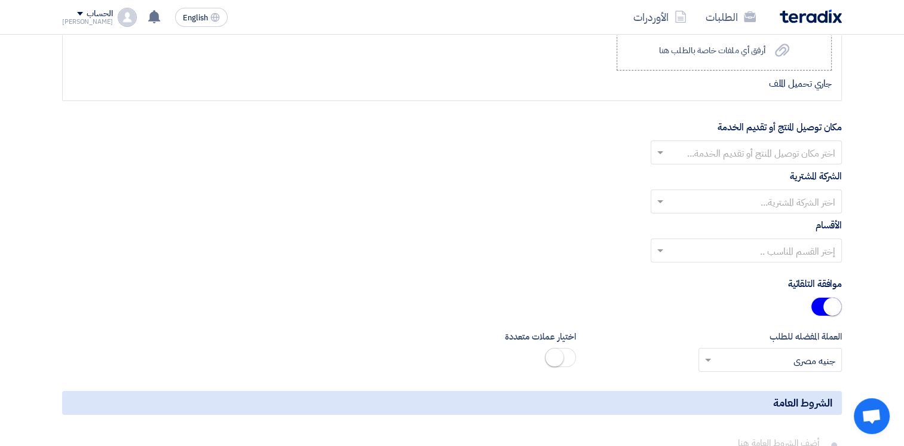
click at [760, 143] on input "text" at bounding box center [753, 153] width 167 height 20
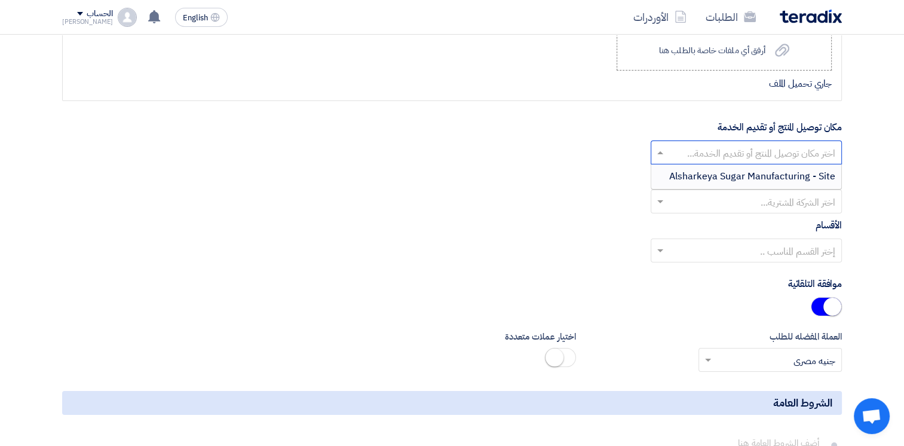
click at [778, 175] on div "Alsharkeya Sugar Manufacturing - Site" at bounding box center [747, 176] width 190 height 24
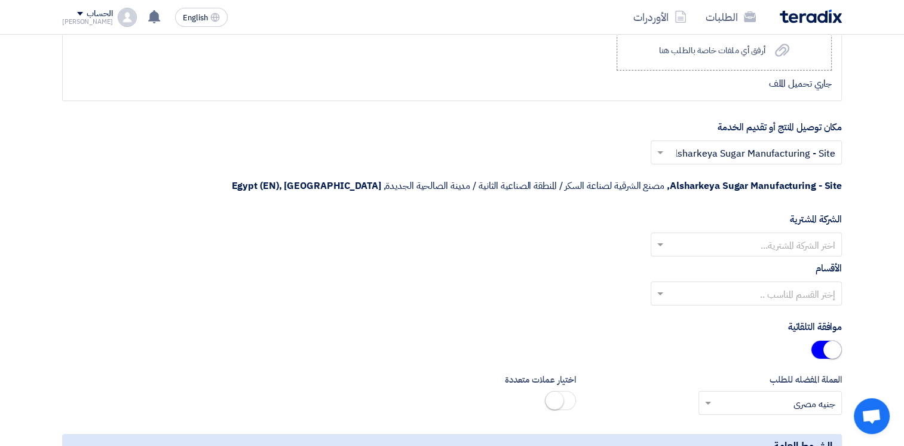
click at [779, 236] on input "text" at bounding box center [753, 246] width 167 height 20
click at [784, 261] on span "Alsharkeya Sugar Manufacturing" at bounding box center [765, 268] width 141 height 14
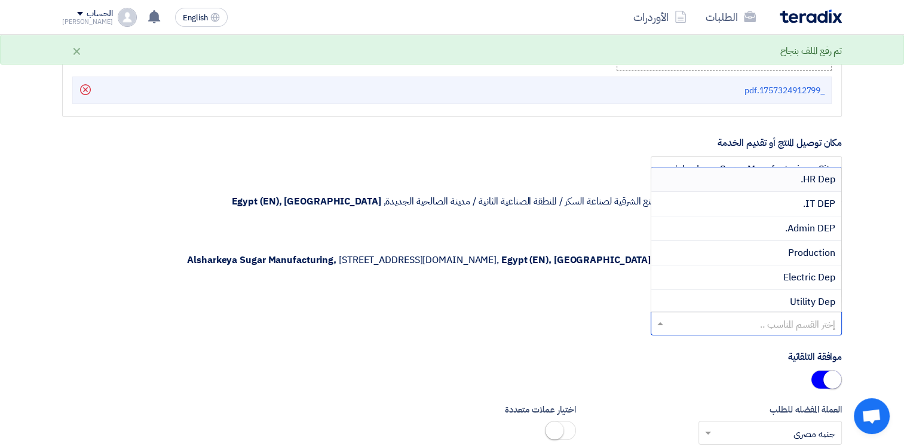
click at [778, 313] on div at bounding box center [747, 323] width 190 height 20
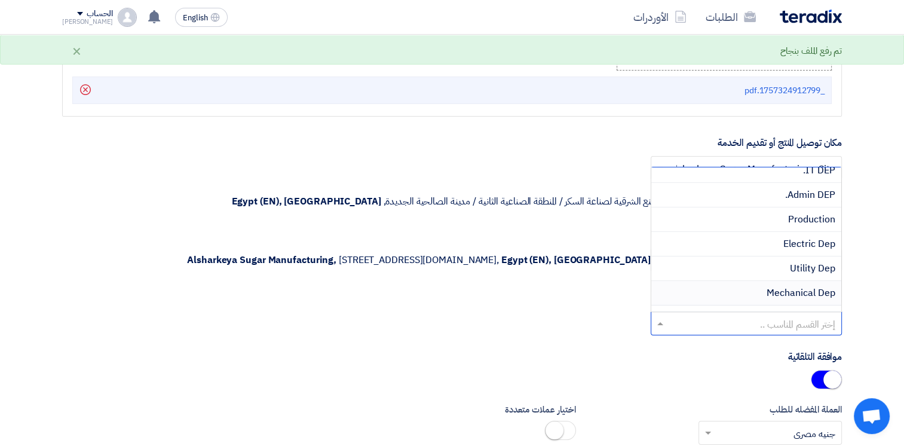
scroll to position [60, 0]
click at [776, 259] on span "Mechanical Dep" at bounding box center [801, 266] width 69 height 14
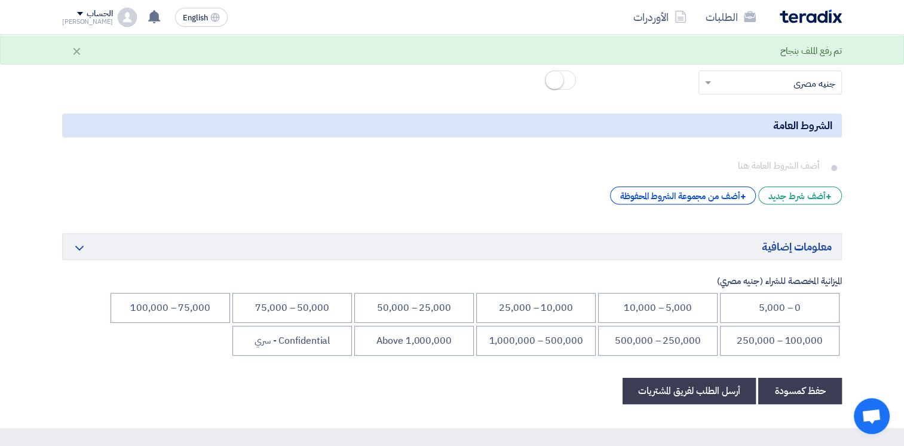
scroll to position [5081, 0]
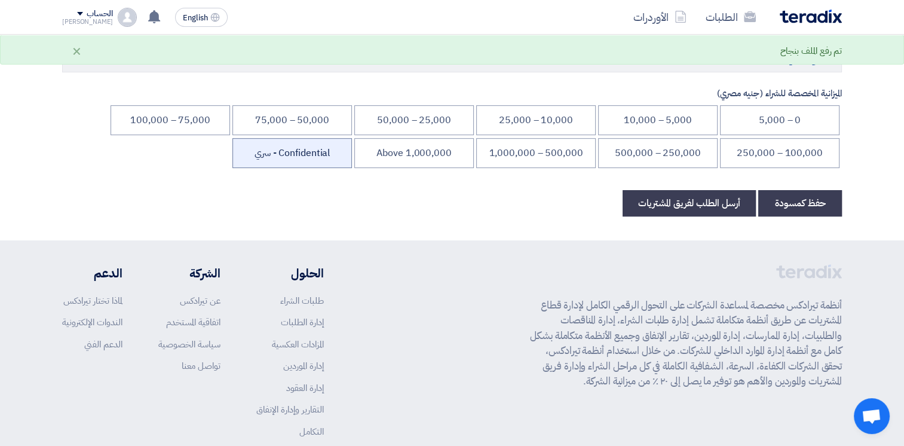
click at [273, 146] on li "Confidential - سري" at bounding box center [293, 153] width 120 height 30
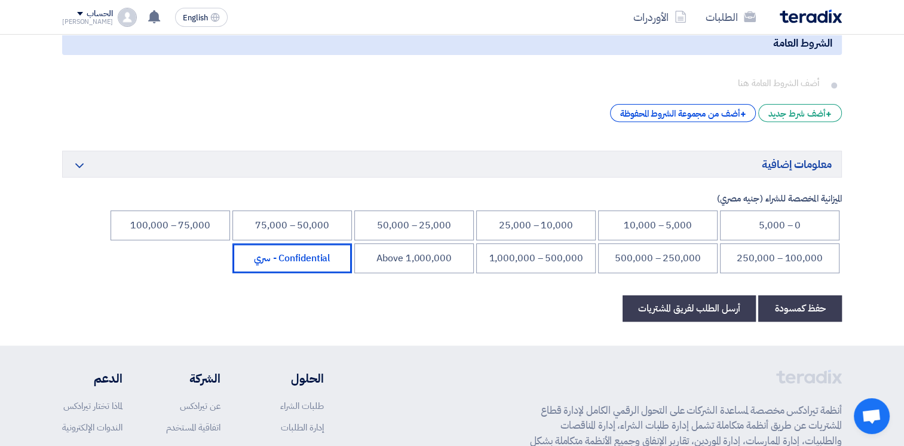
scroll to position [4902, 0]
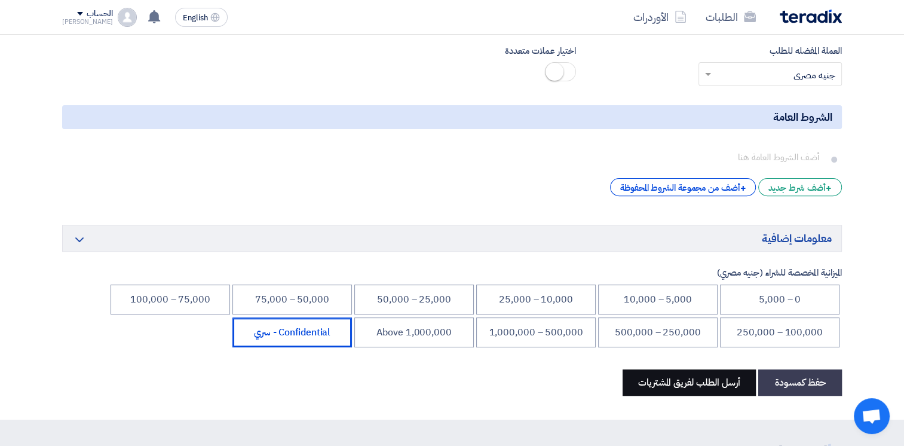
click at [710, 376] on button "أرسل الطلب لفريق المشتريات" at bounding box center [689, 382] width 133 height 26
